Goal: Task Accomplishment & Management: Manage account settings

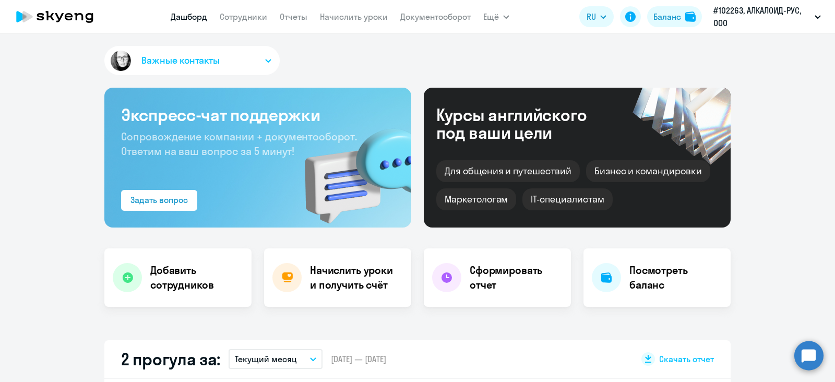
select select "30"
click at [243, 14] on link "Сотрудники" at bounding box center [244, 16] width 48 height 10
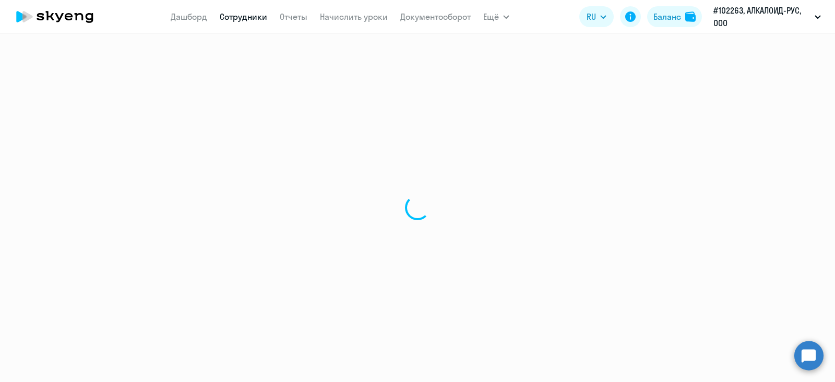
select select "30"
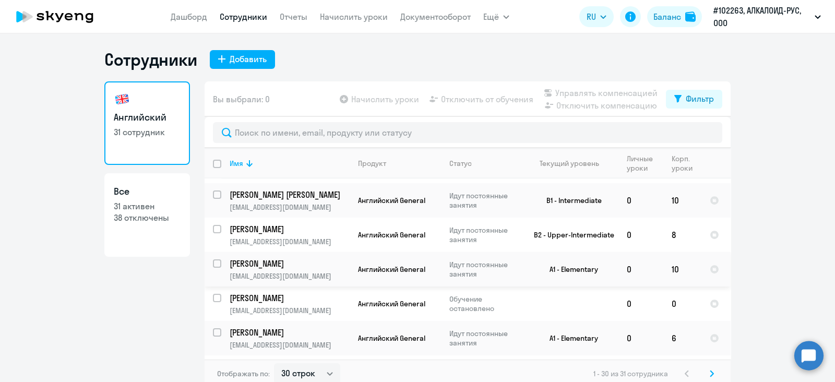
scroll to position [587, 0]
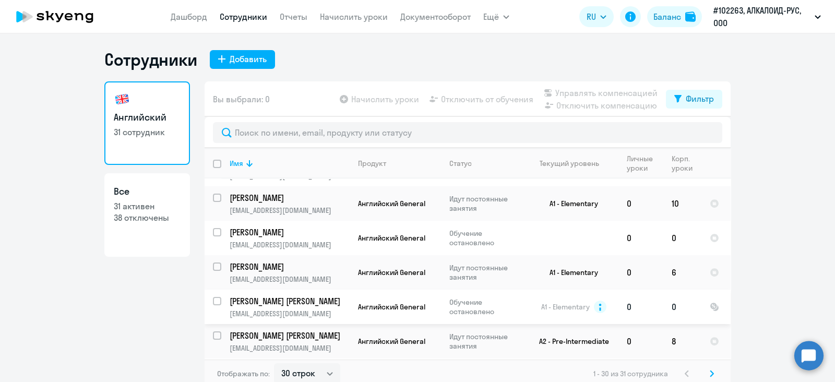
click at [302, 290] on td "[PERSON_NAME] [PERSON_NAME] [EMAIL_ADDRESS][DOMAIN_NAME]" at bounding box center [285, 307] width 128 height 34
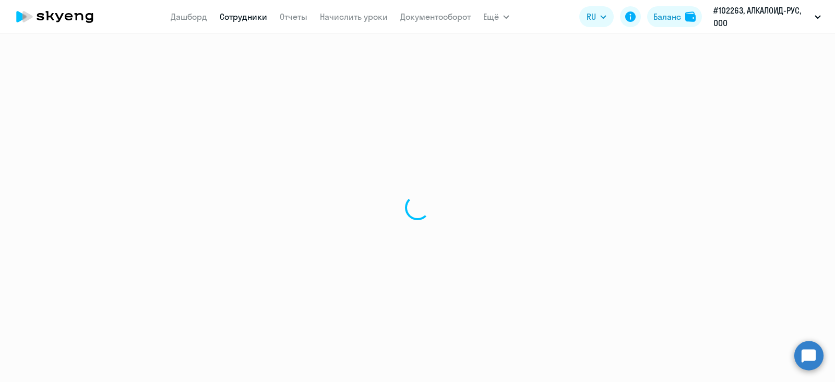
select select "english"
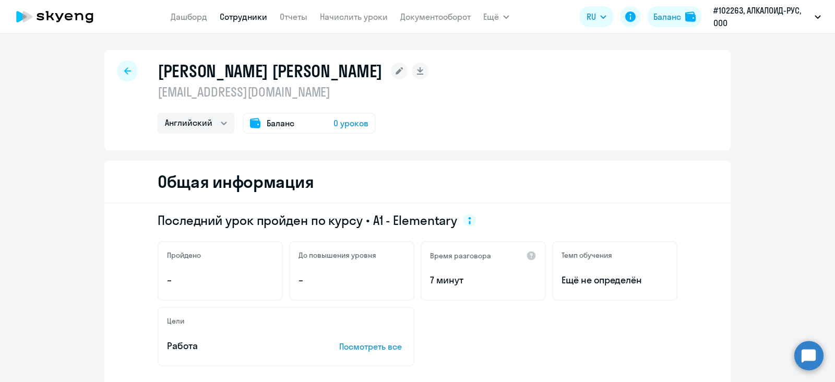
click at [282, 120] on span "Баланс" at bounding box center [281, 123] width 28 height 13
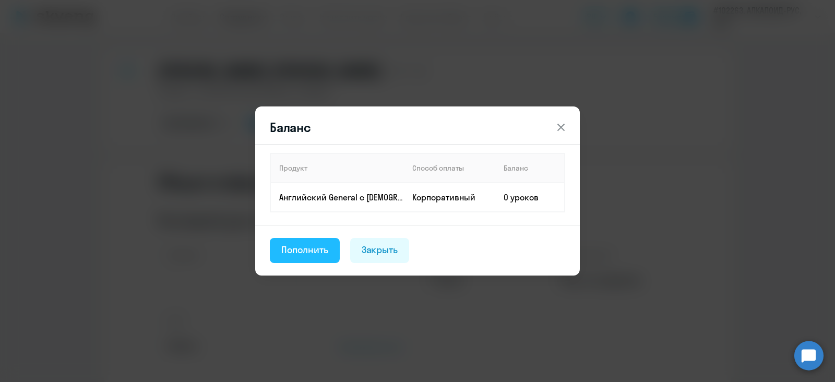
click at [291, 255] on div "Пополнить" at bounding box center [304, 250] width 47 height 14
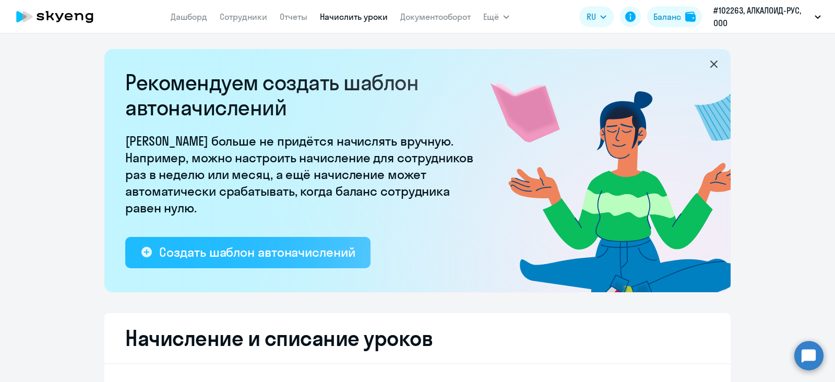
select select "10"
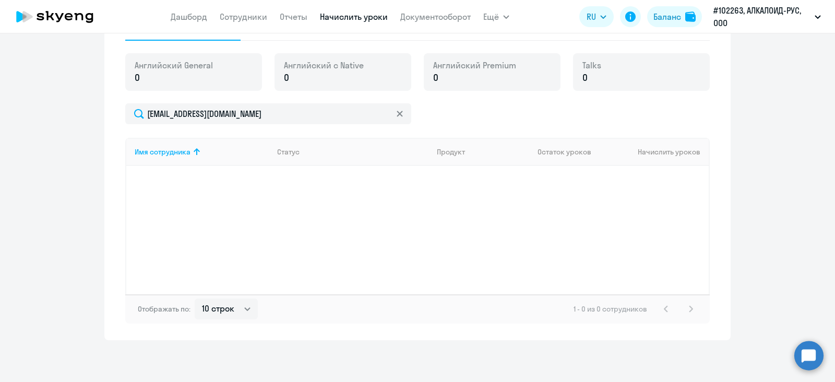
scroll to position [367, 0]
click at [236, 21] on link "Сотрудники" at bounding box center [244, 16] width 48 height 10
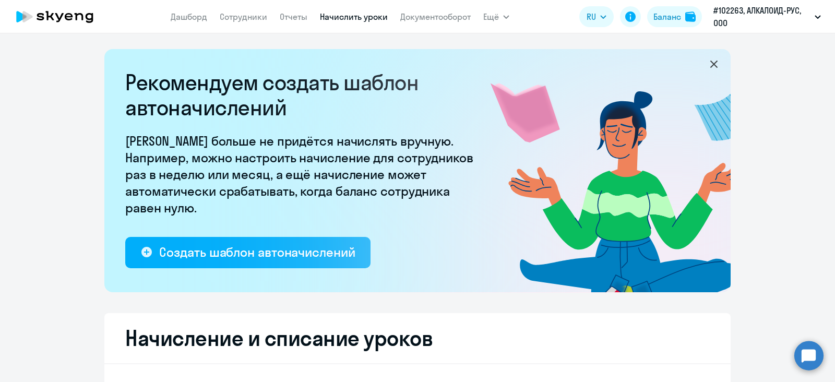
select select "30"
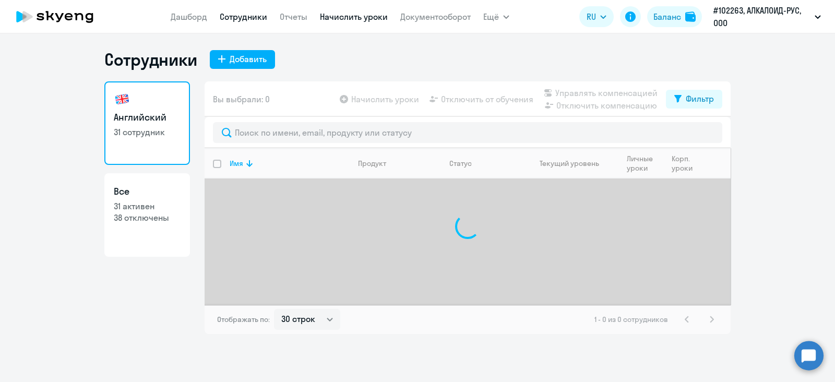
click at [338, 17] on link "Начислить уроки" at bounding box center [354, 16] width 68 height 10
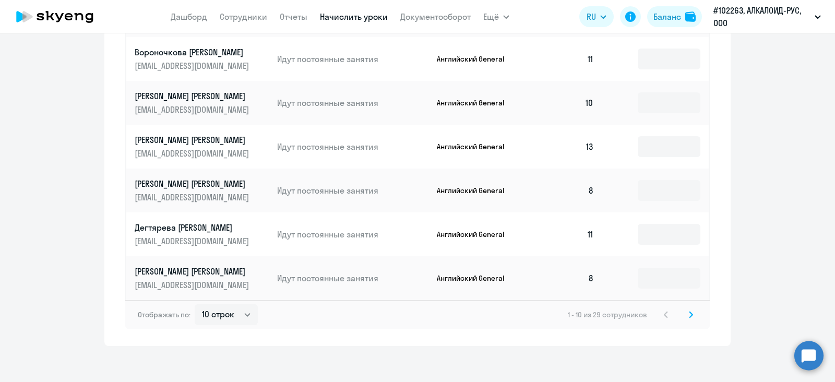
scroll to position [678, 0]
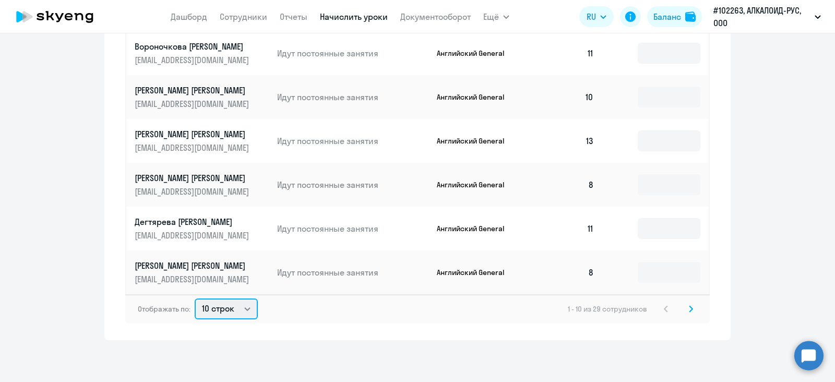
click at [233, 303] on select "10 строк 30 строк 50 строк" at bounding box center [226, 309] width 63 height 21
select select "50"
click at [195, 299] on select "10 строк 30 строк 50 строк" at bounding box center [226, 309] width 63 height 21
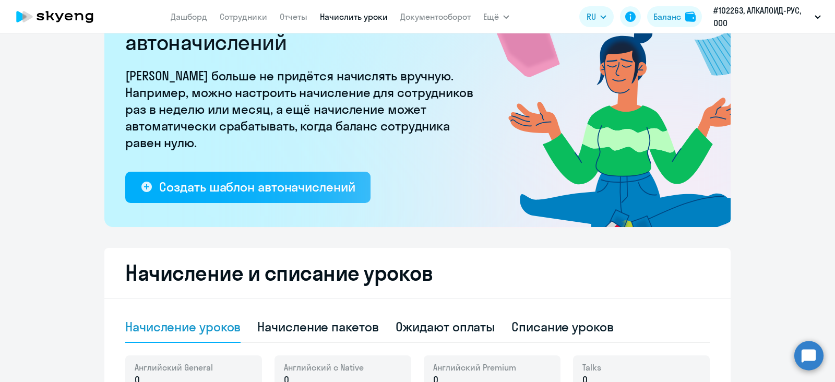
scroll to position [0, 0]
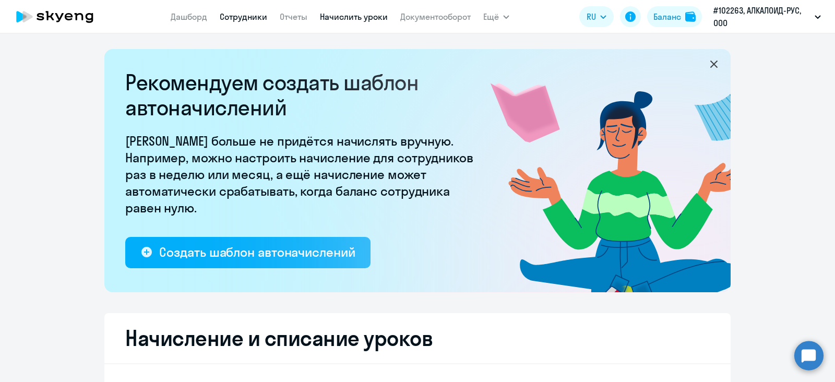
click at [249, 19] on link "Сотрудники" at bounding box center [244, 16] width 48 height 10
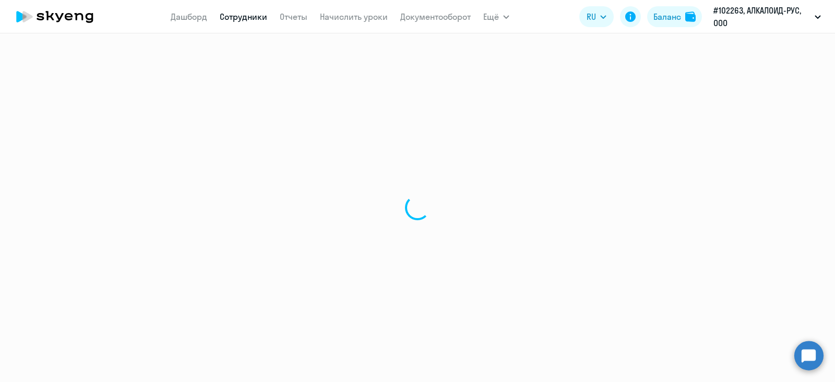
select select "30"
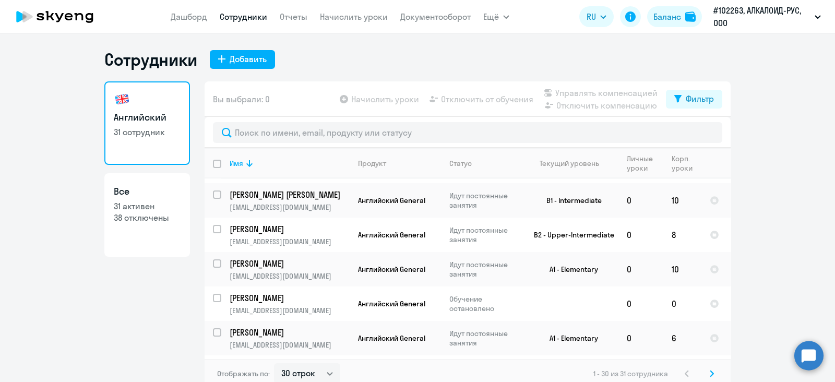
scroll to position [587, 0]
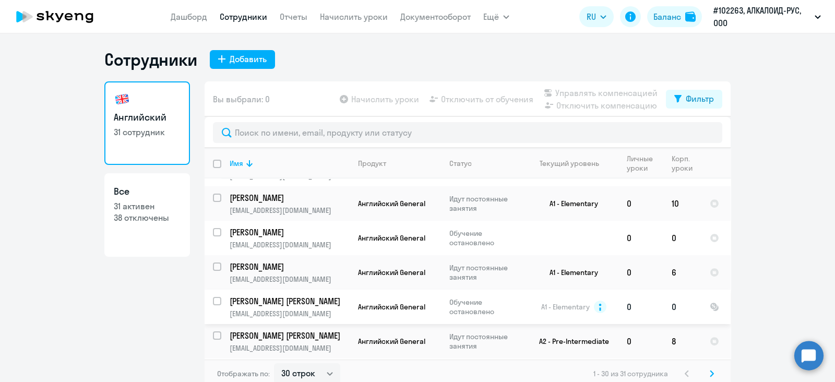
click at [461, 298] on p "Обучение остановлено" at bounding box center [485, 307] width 72 height 19
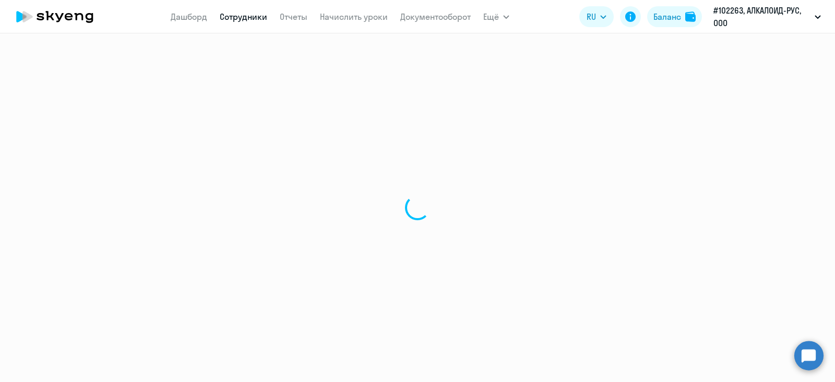
select select "english"
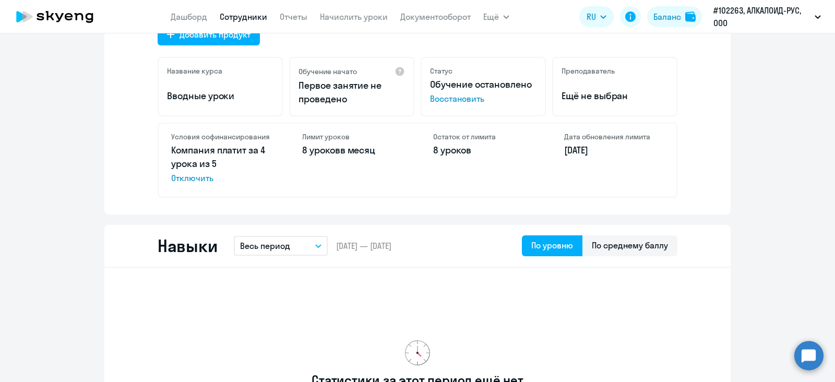
scroll to position [392, 0]
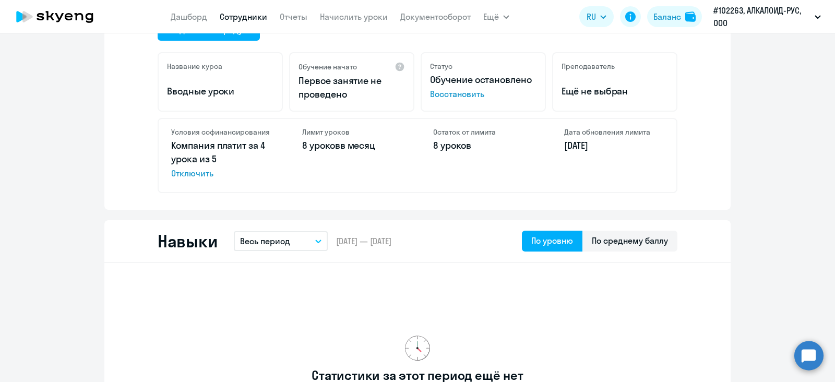
click at [463, 93] on span "Восстановить" at bounding box center [483, 94] width 106 height 13
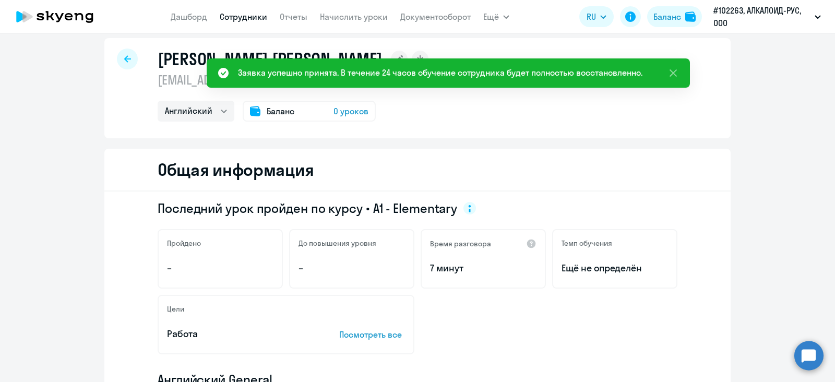
scroll to position [0, 0]
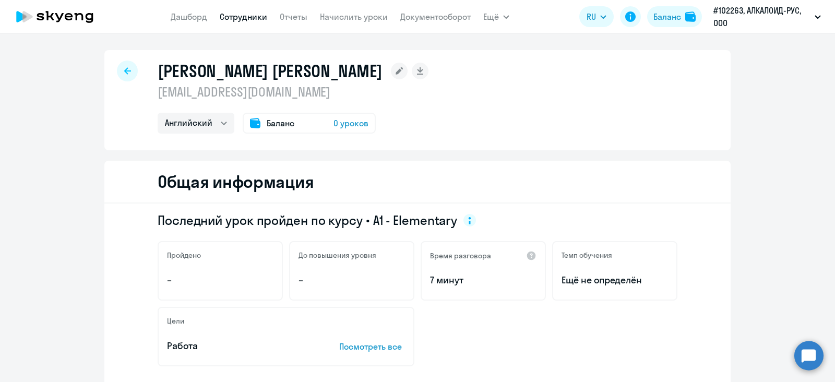
click at [339, 126] on span "0 уроков" at bounding box center [351, 123] width 35 height 13
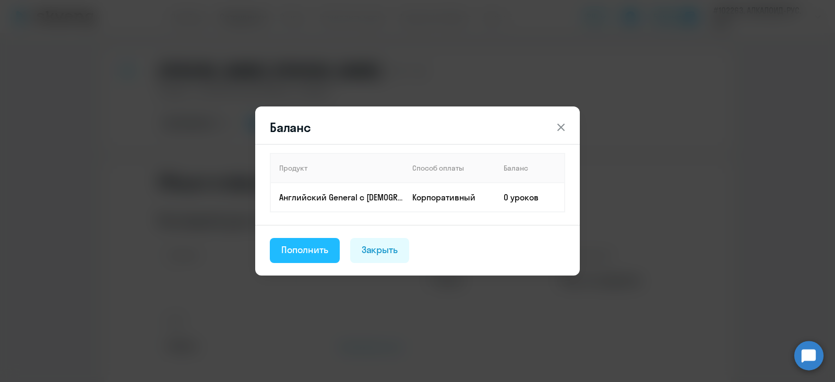
click at [307, 247] on div "Пополнить" at bounding box center [304, 250] width 47 height 14
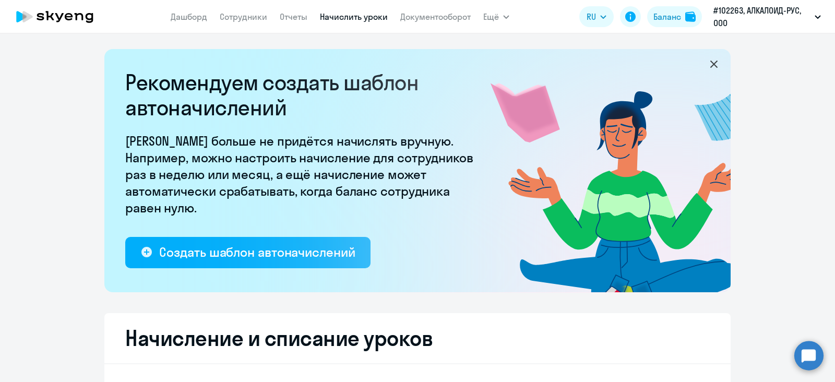
select select "10"
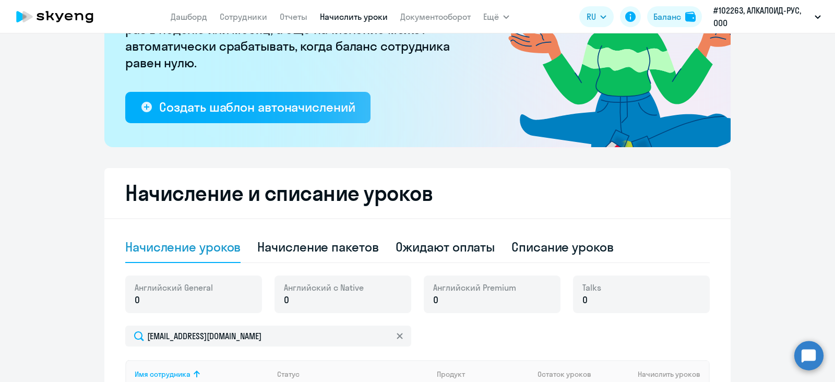
scroll to position [326, 0]
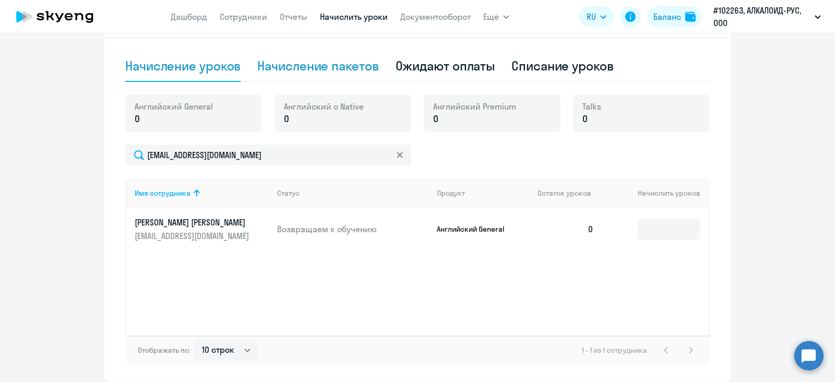
click at [295, 70] on div "Начисление пакетов" at bounding box center [317, 65] width 121 height 17
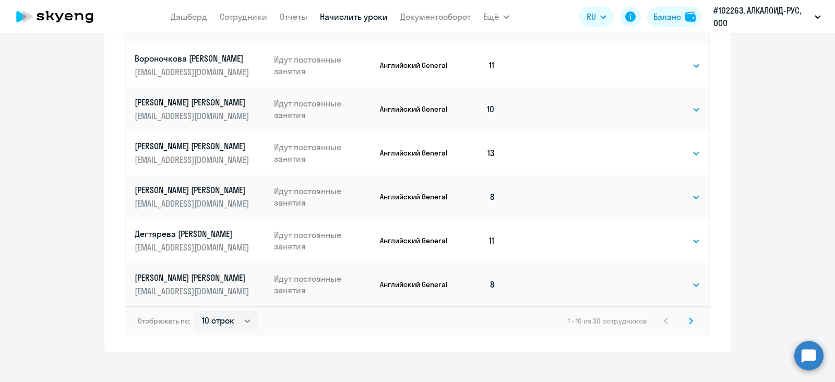
scroll to position [718, 0]
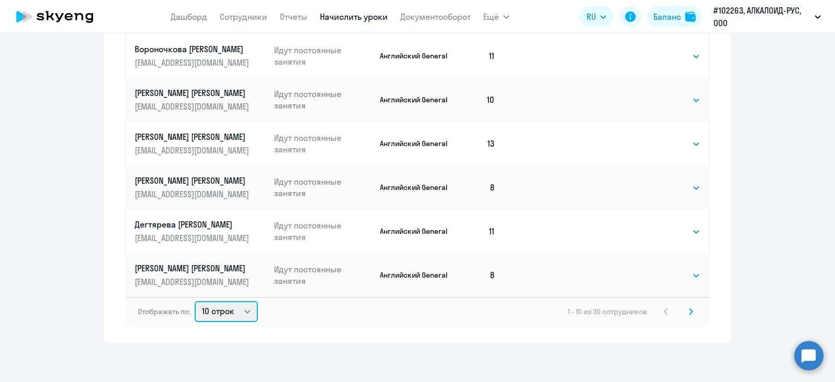
click at [216, 314] on select "10 строк 30 строк 50 строк" at bounding box center [226, 311] width 63 height 21
select select "30"
click at [195, 301] on select "10 строк 30 строк 50 строк" at bounding box center [226, 311] width 63 height 21
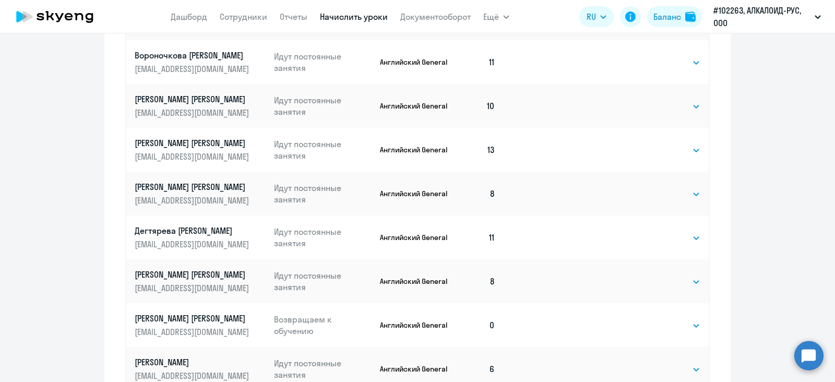
scroll to position [260, 0]
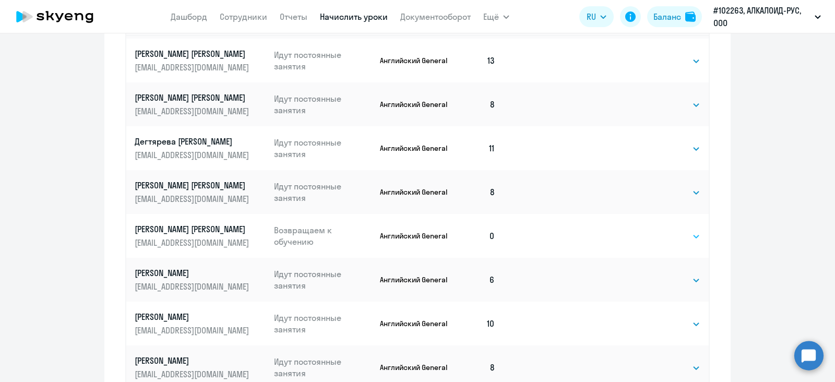
click at [671, 239] on select "Выбрать 4 8 16 32 64 96 128" at bounding box center [679, 236] width 43 height 13
select select "8"
click at [658, 230] on select "Выбрать 4 8 16 32 64 96 128" at bounding box center [679, 236] width 43 height 13
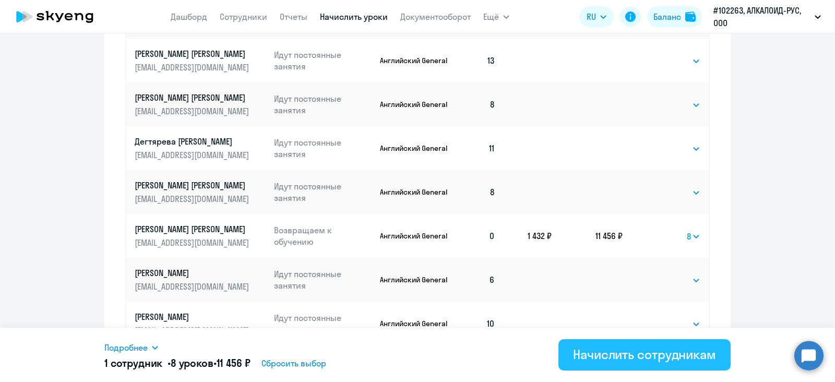
click at [633, 352] on div "Начислить сотрудникам" at bounding box center [644, 354] width 143 height 17
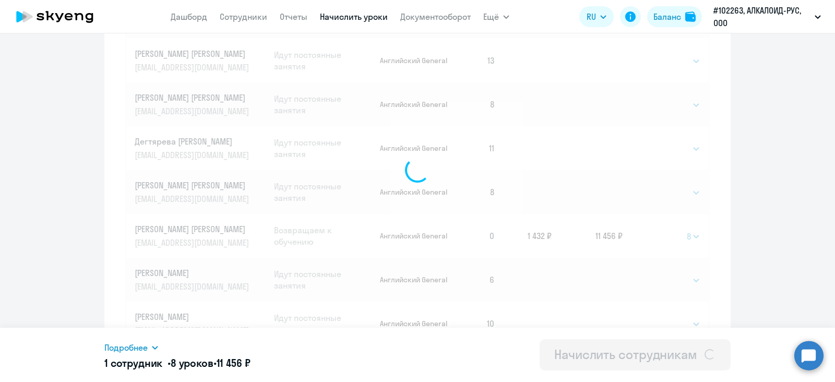
select select
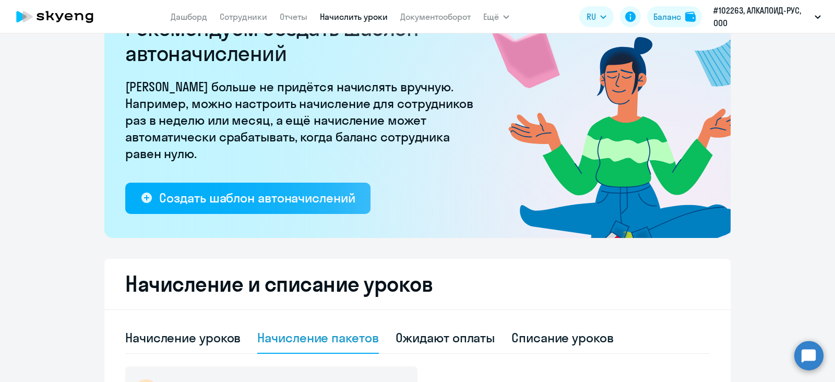
scroll to position [0, 0]
